Goal: Information Seeking & Learning: Learn about a topic

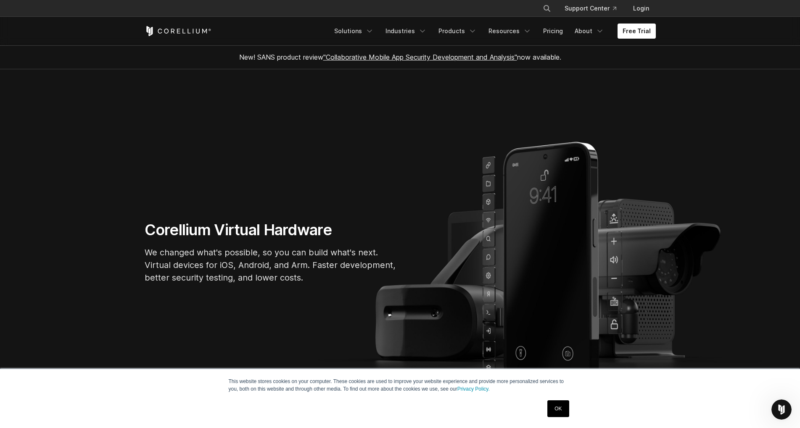
scroll to position [214, 0]
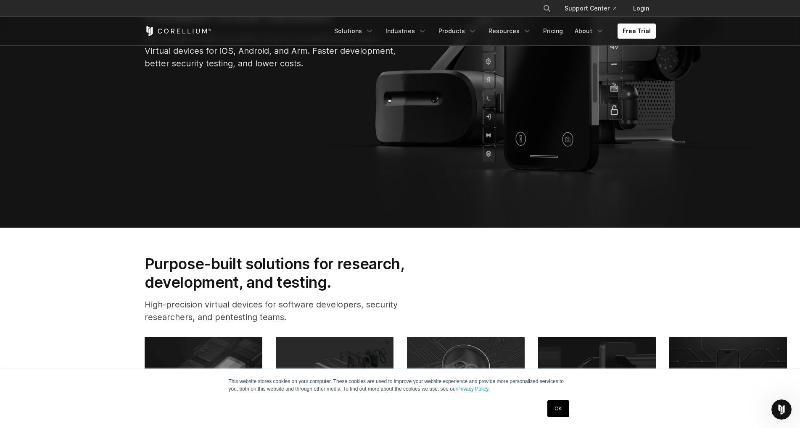
click at [557, 409] on link "OK" at bounding box center [557, 409] width 21 height 17
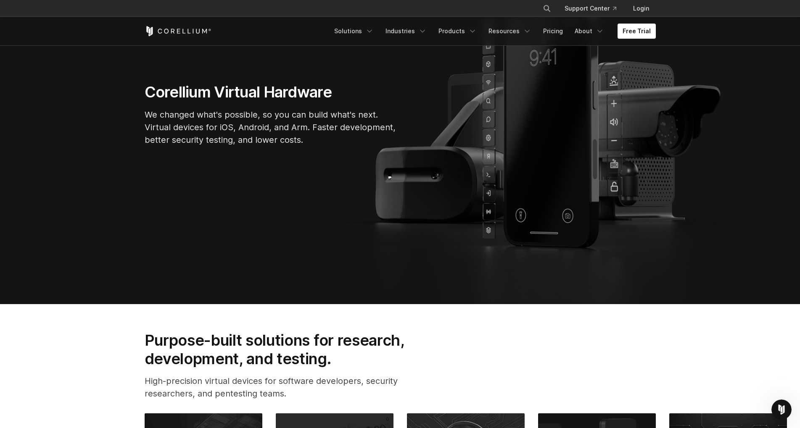
scroll to position [86, 0]
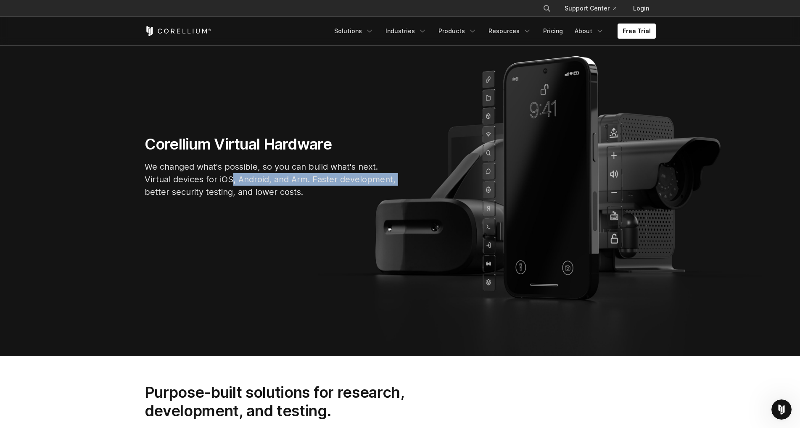
drag, startPoint x: 232, startPoint y: 182, endPoint x: 150, endPoint y: 187, distance: 82.1
click at [141, 187] on div "Corellium Virtual Hardware We changed what's possible, so you can build what's …" at bounding box center [270, 170] width 269 height 70
click at [236, 170] on p "We changed what's possible, so you can build what's next. Virtual devices for i…" at bounding box center [271, 180] width 252 height 38
click at [370, 29] on link "Solutions" at bounding box center [354, 31] width 50 height 15
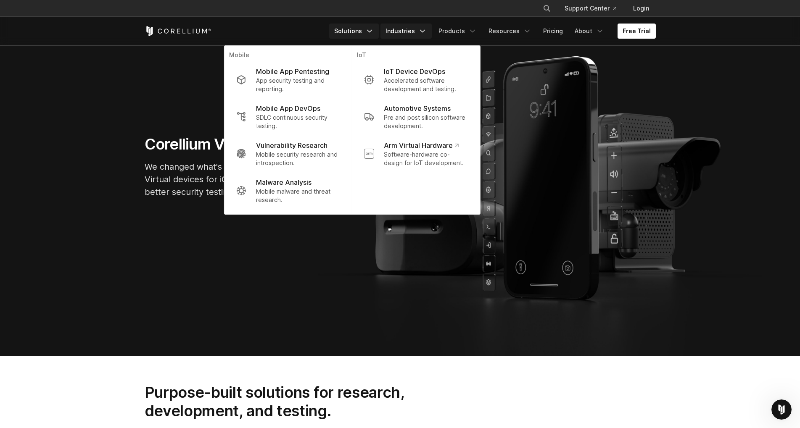
click at [427, 31] on icon "Navigation Menu" at bounding box center [422, 31] width 8 height 8
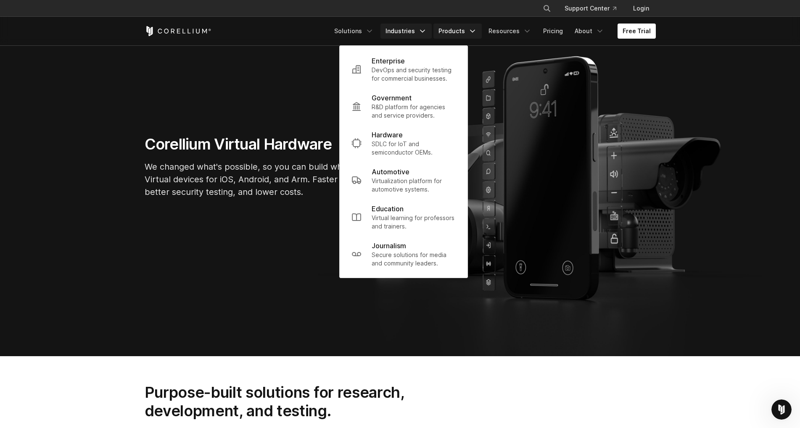
click at [464, 29] on link "Products" at bounding box center [457, 31] width 48 height 15
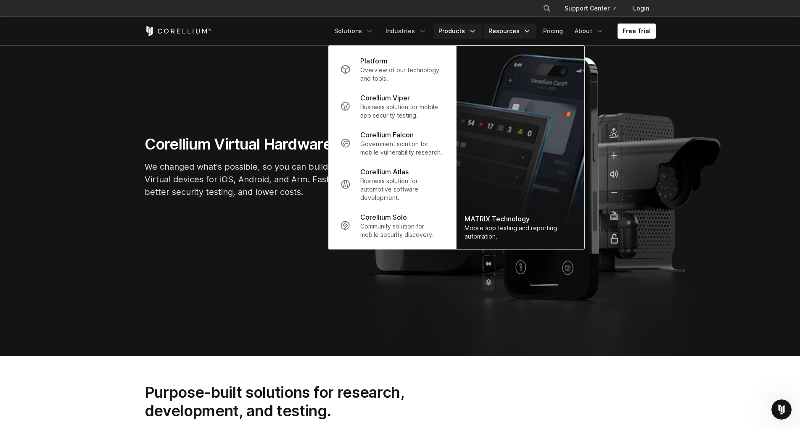
click at [531, 31] on icon "Navigation Menu" at bounding box center [527, 31] width 8 height 8
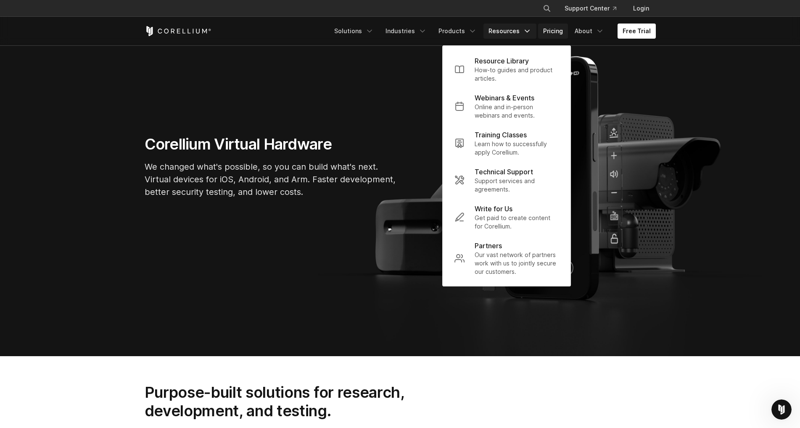
click at [565, 30] on link "Pricing" at bounding box center [553, 31] width 30 height 15
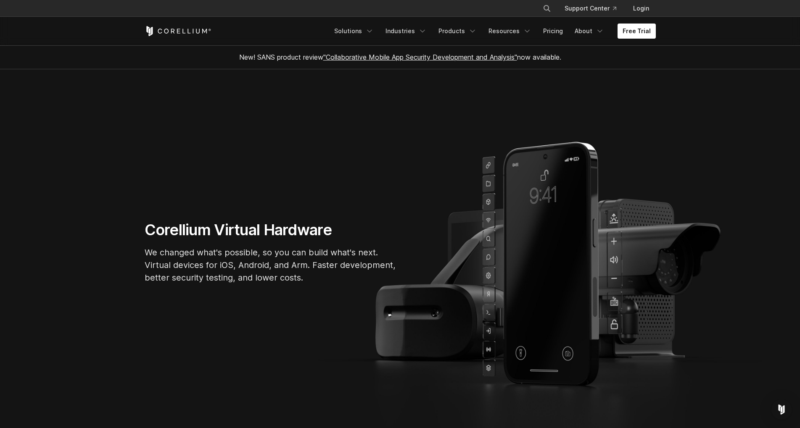
scroll to position [86, 0]
